Goal: Transaction & Acquisition: Subscribe to service/newsletter

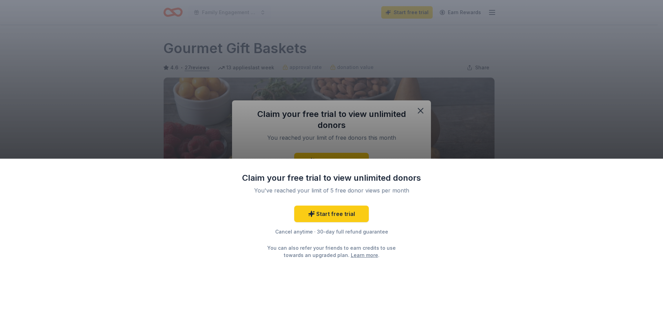
click at [476, 137] on div "Claim your free trial to view unlimited donors You've reached your limit of 5 f…" at bounding box center [331, 158] width 663 height 317
click at [418, 110] on div "Claim your free trial to view unlimited donors You've reached your limit of 5 f…" at bounding box center [331, 158] width 663 height 317
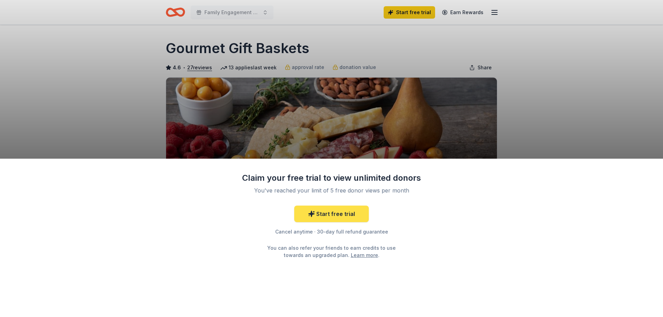
click at [326, 219] on link "Start free trial" at bounding box center [331, 214] width 75 height 17
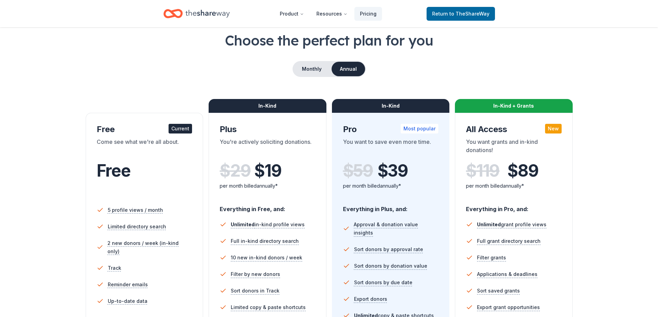
scroll to position [35, 0]
